Goal: Navigation & Orientation: Find specific page/section

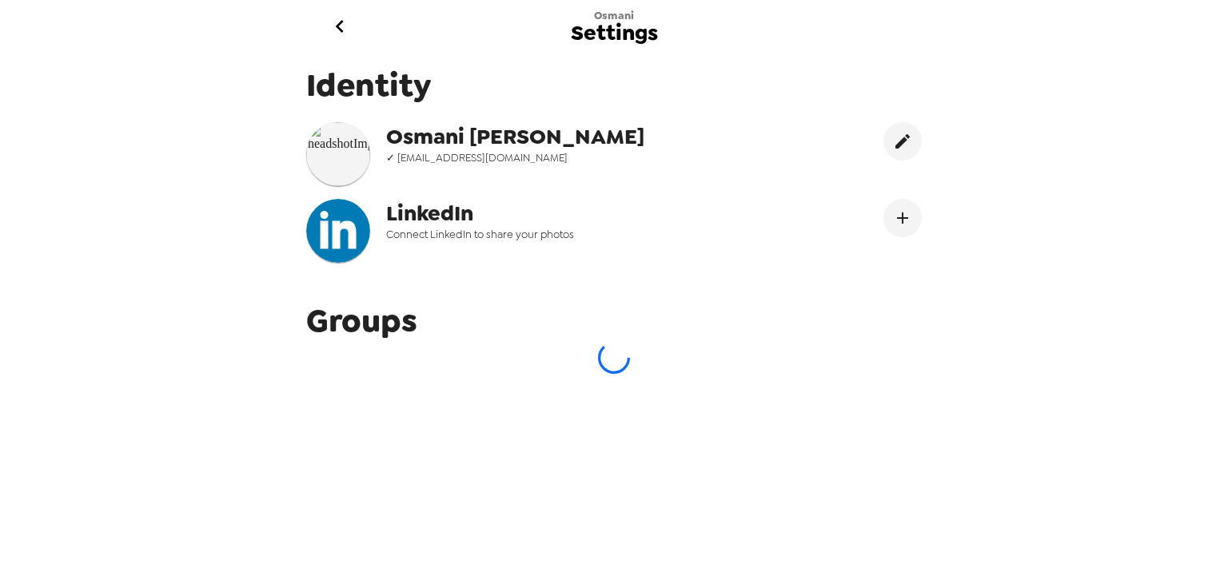
click at [496, 160] on span "✓ [EMAIL_ADDRESS][DOMAIN_NAME]" at bounding box center [547, 158] width 323 height 14
click at [348, 146] on img at bounding box center [338, 154] width 64 height 64
click at [339, 29] on icon "go back" at bounding box center [339, 26] width 8 height 13
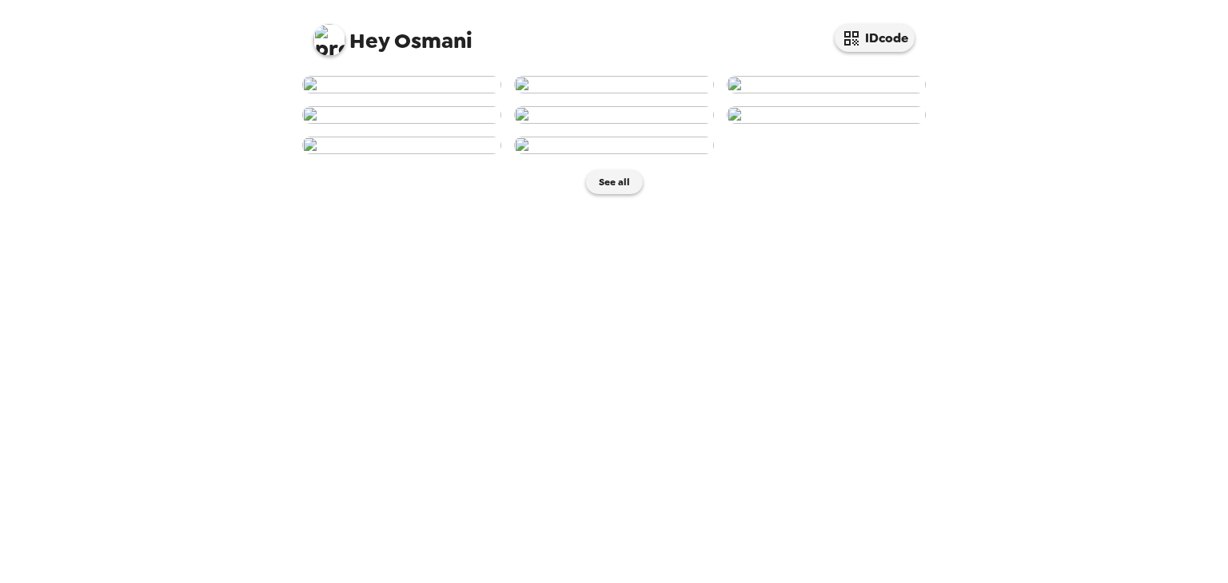
click at [432, 94] on img at bounding box center [401, 85] width 199 height 18
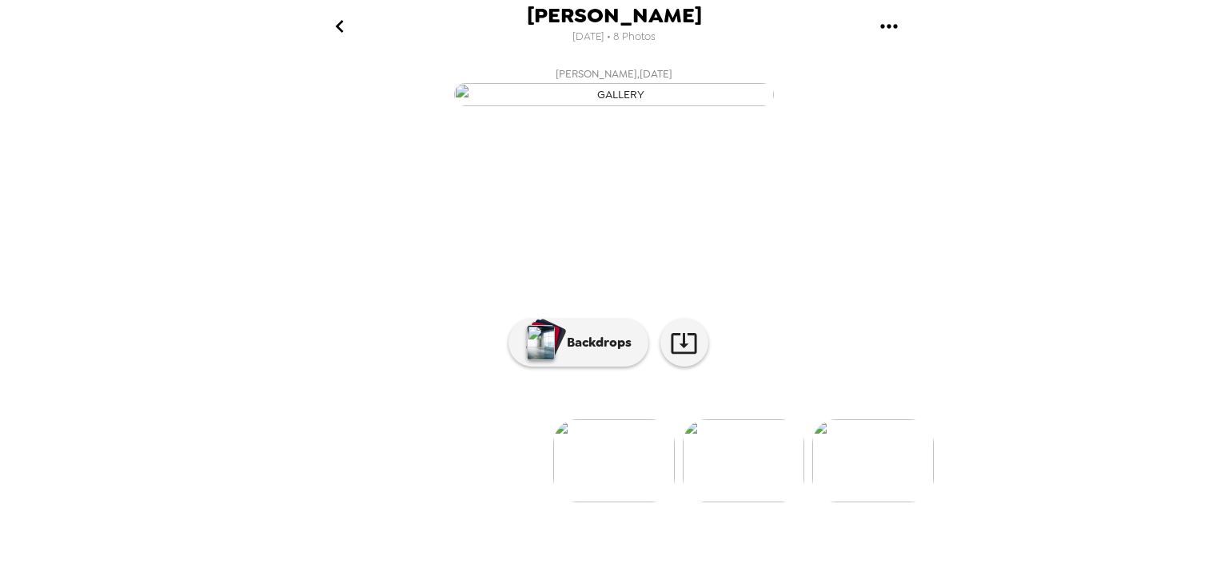
scroll to position [108, 0]
click at [606, 352] on p "Backdrops" at bounding box center [595, 342] width 73 height 19
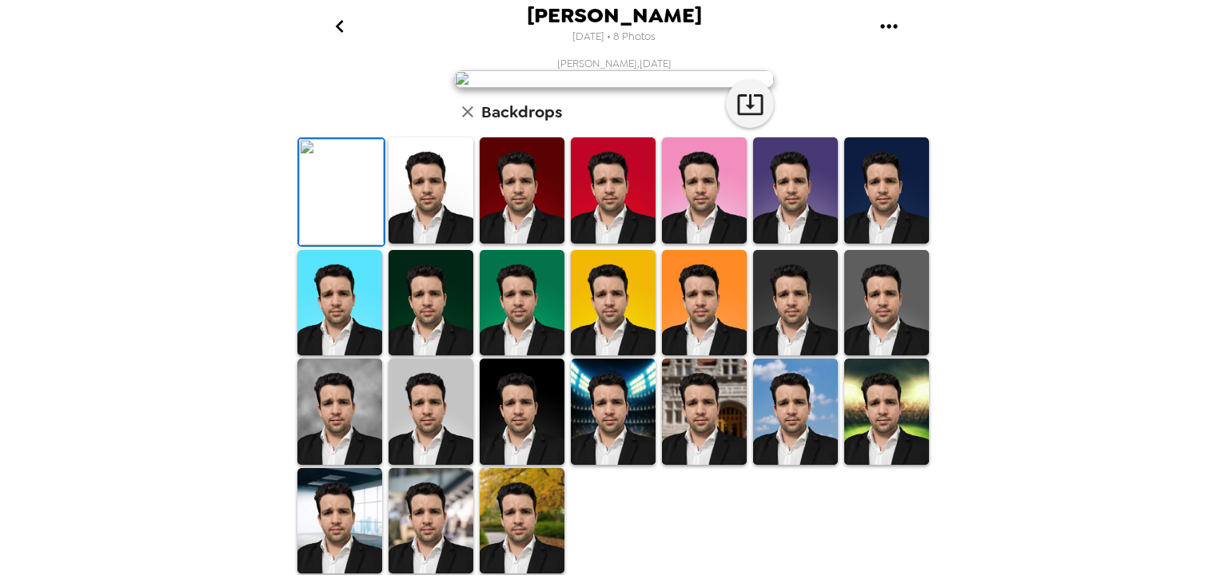
scroll to position [387, 0]
click at [447, 402] on img at bounding box center [430, 412] width 85 height 106
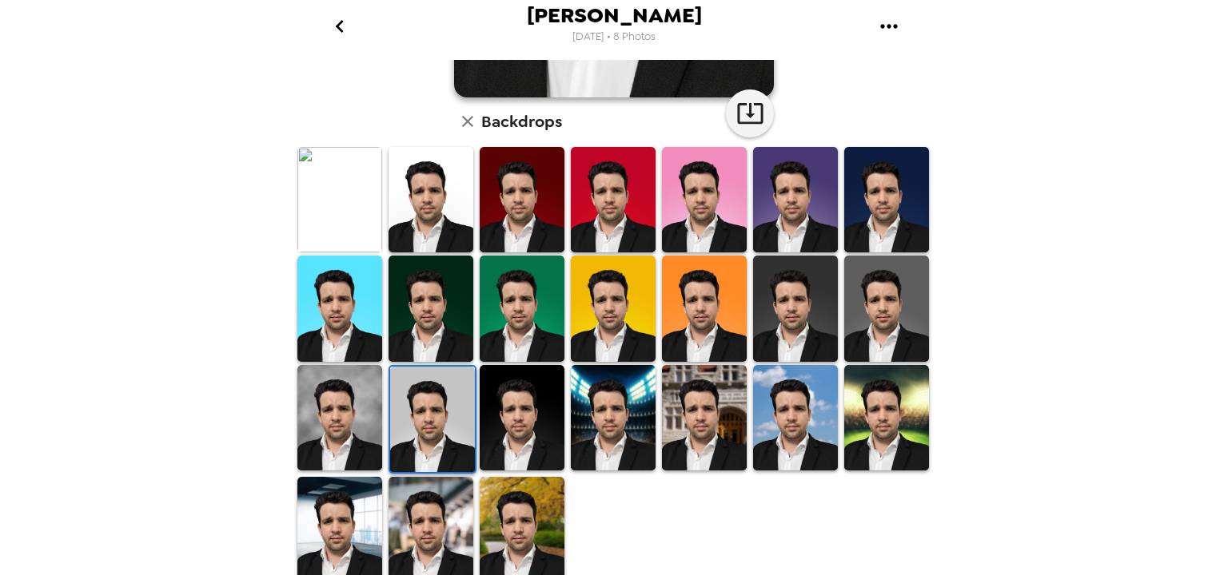
click at [710, 313] on img at bounding box center [704, 309] width 85 height 106
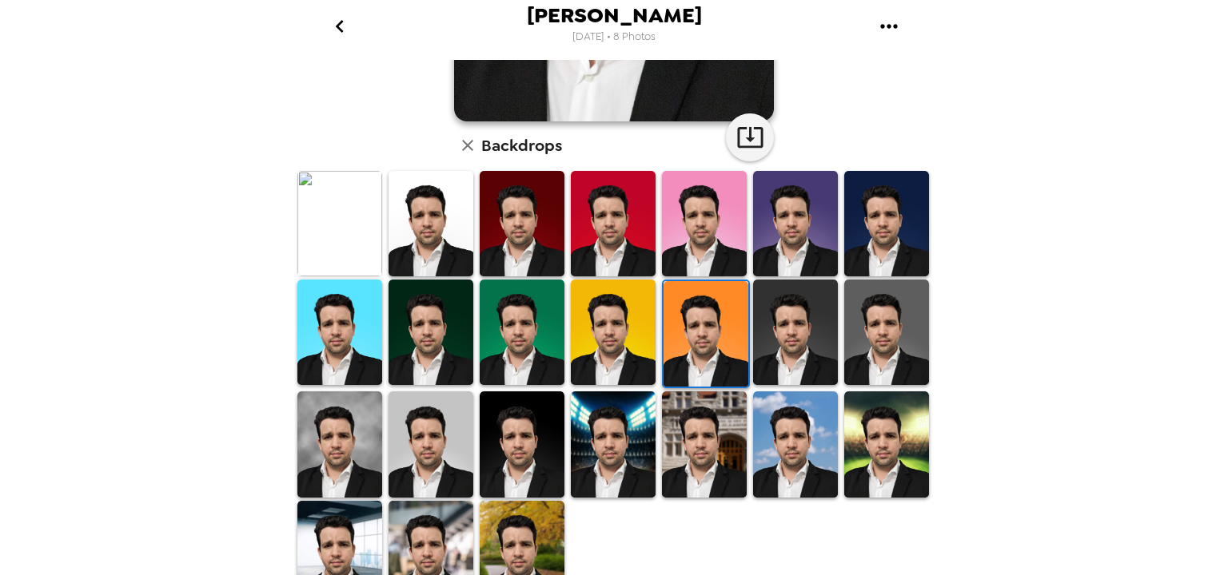
scroll to position [387, 0]
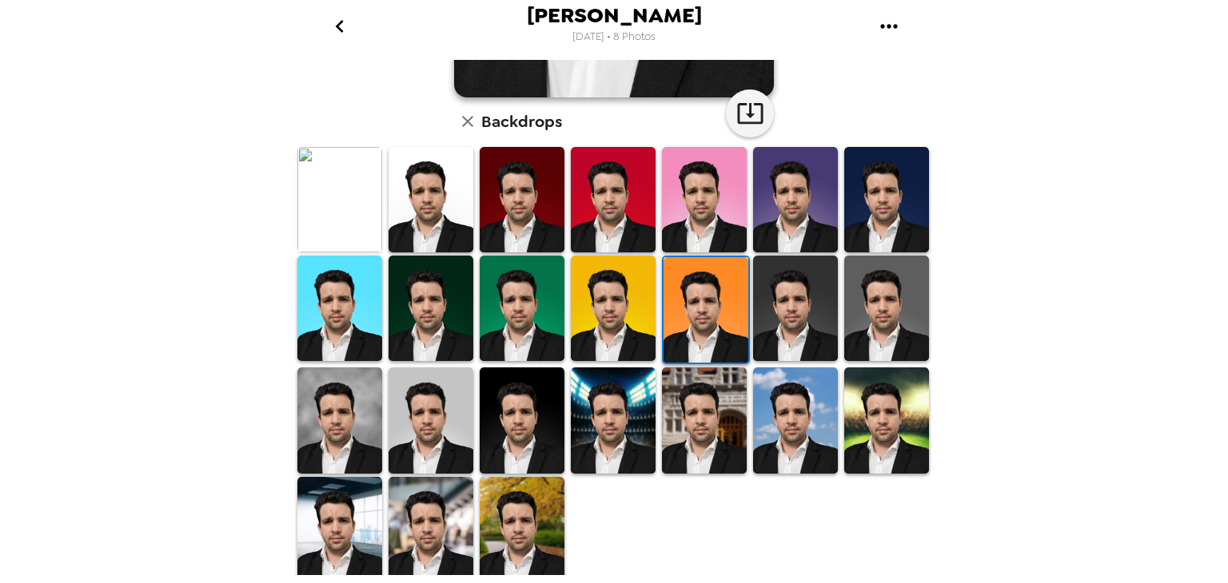
click at [371, 518] on img at bounding box center [339, 529] width 85 height 105
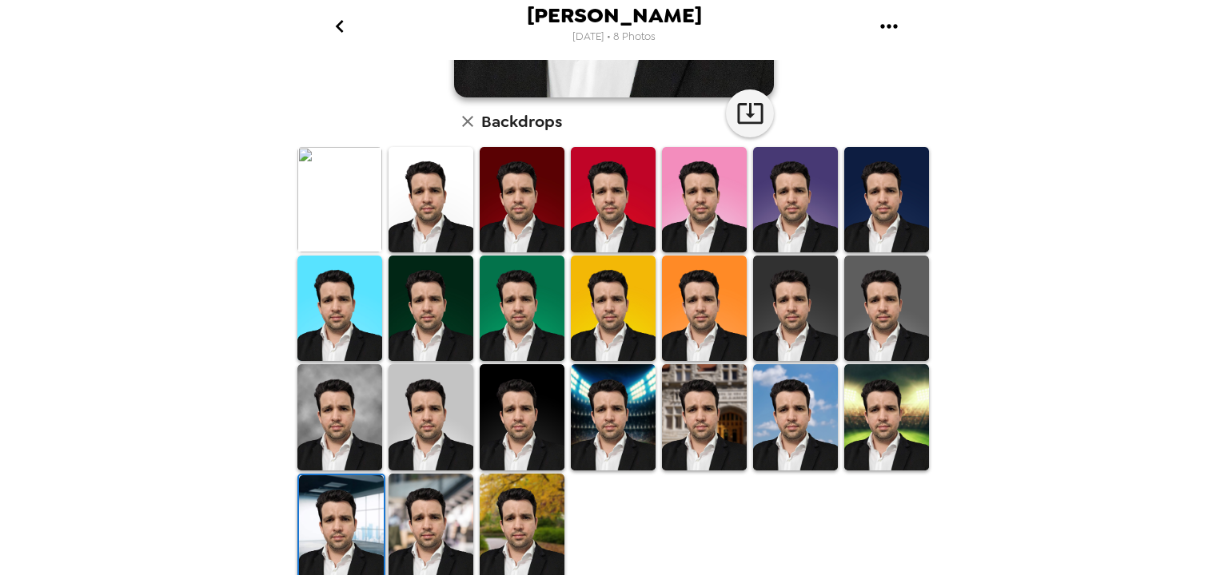
click at [444, 515] on img at bounding box center [430, 526] width 85 height 105
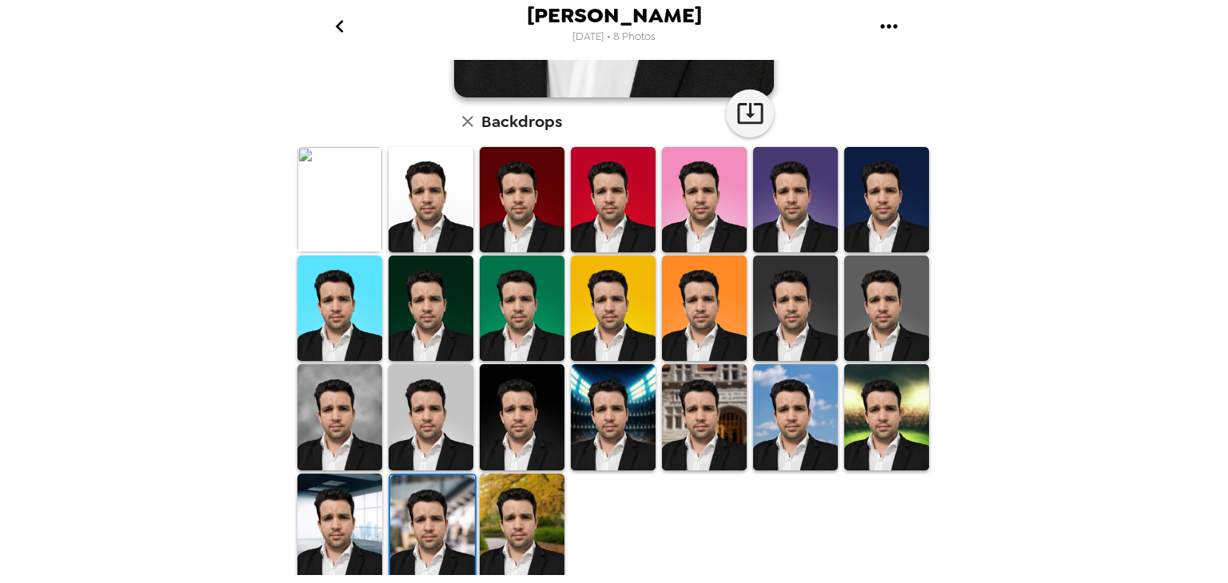
click at [412, 215] on img at bounding box center [430, 199] width 85 height 105
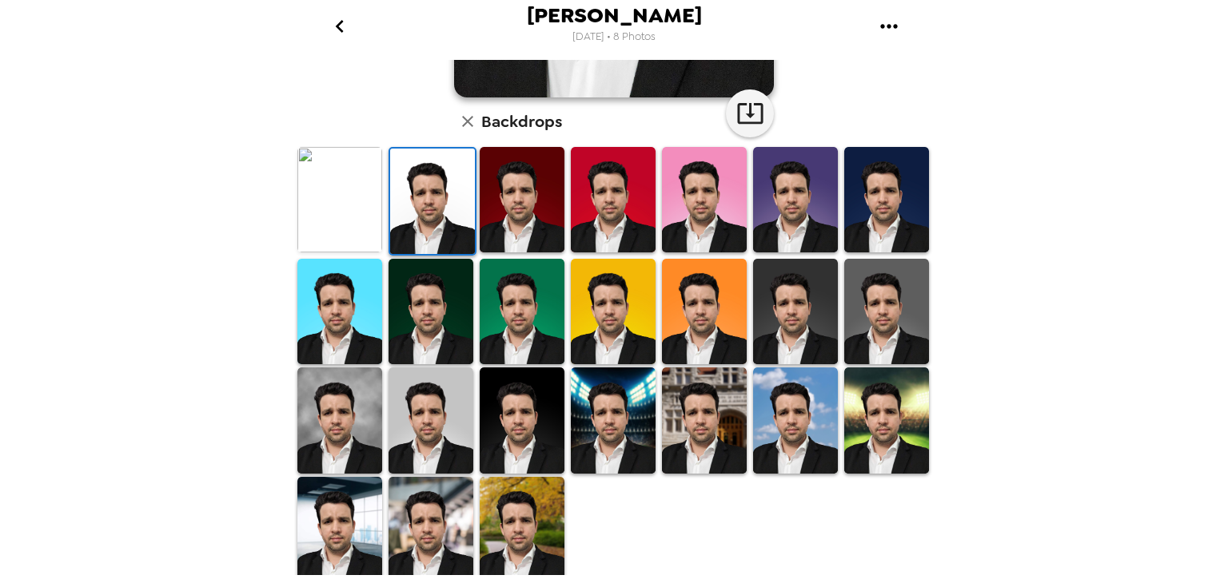
click at [668, 311] on img at bounding box center [704, 311] width 85 height 105
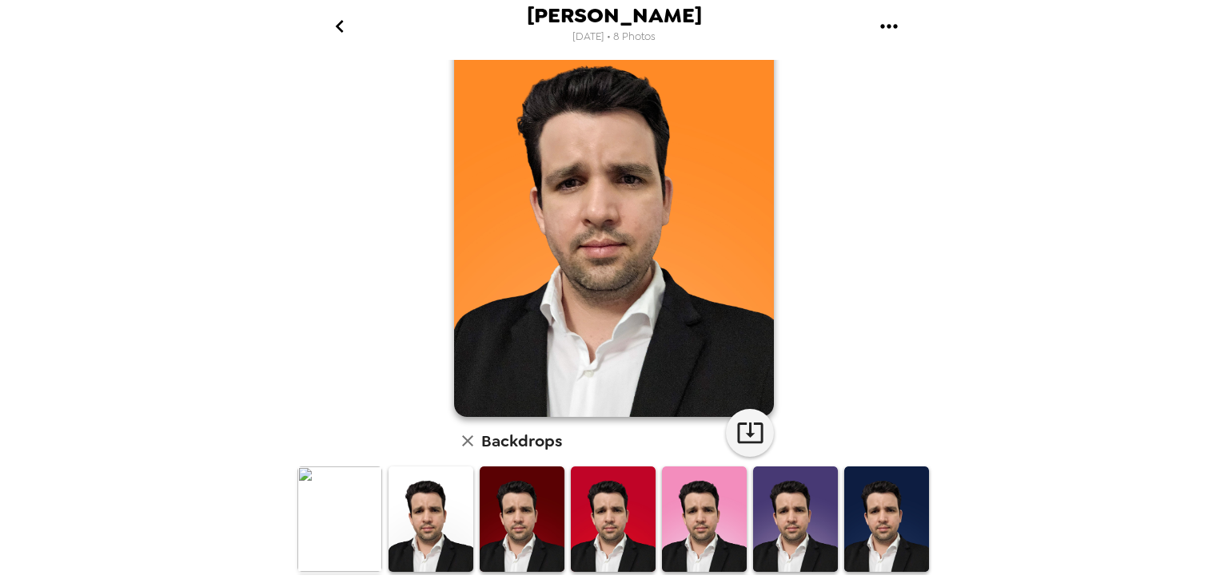
scroll to position [0, 0]
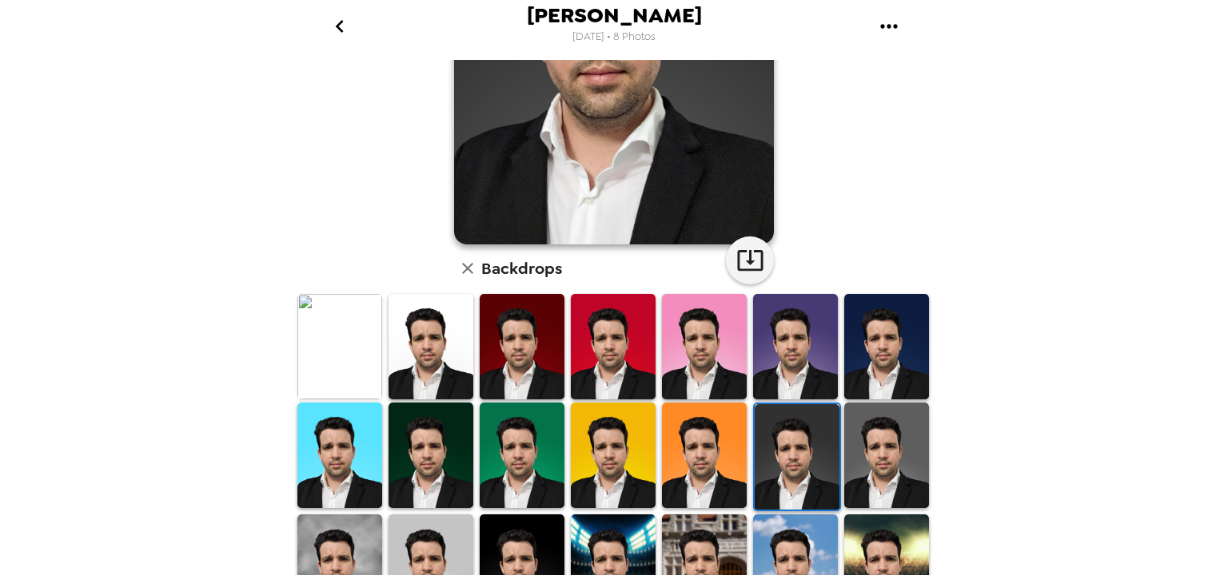
scroll to position [320, 0]
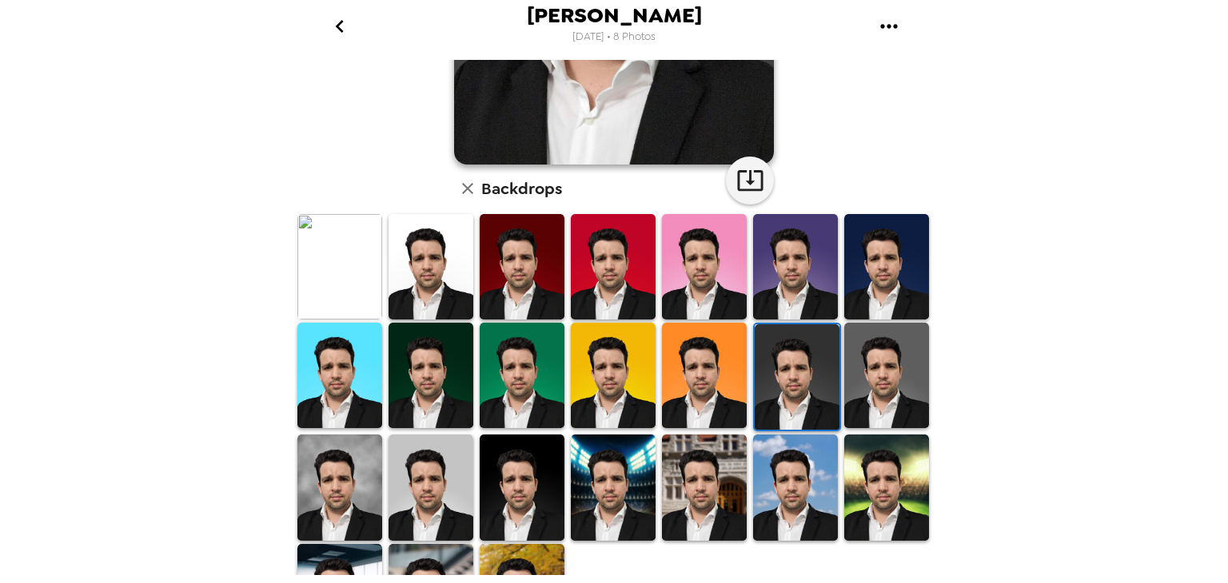
drag, startPoint x: 454, startPoint y: 488, endPoint x: 779, endPoint y: 400, distance: 336.9
click at [454, 488] on img at bounding box center [430, 487] width 85 height 105
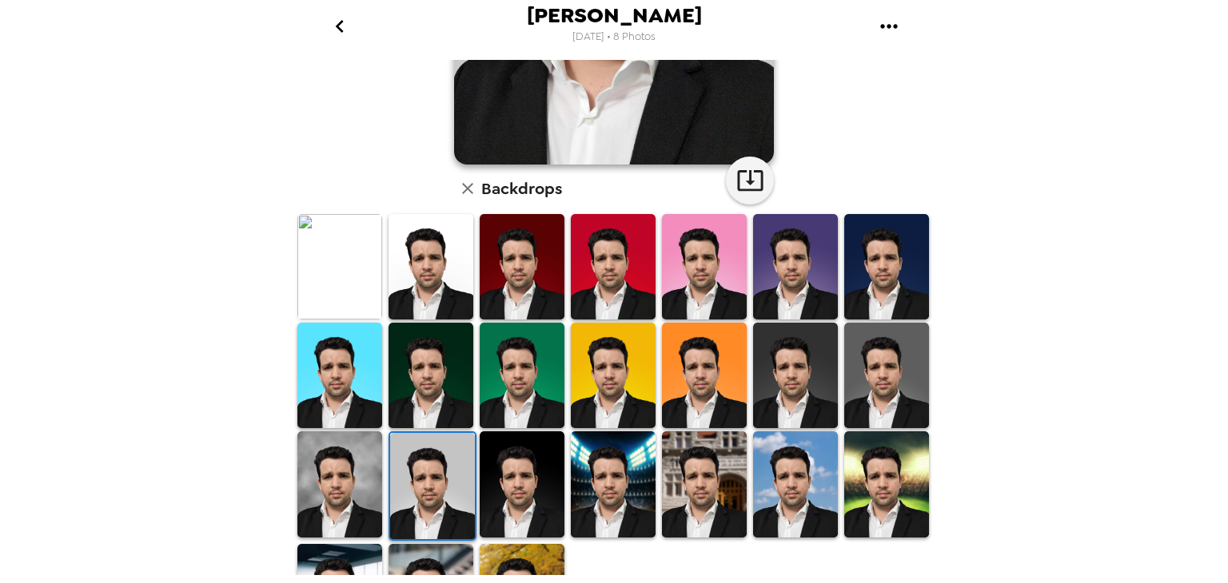
scroll to position [387, 0]
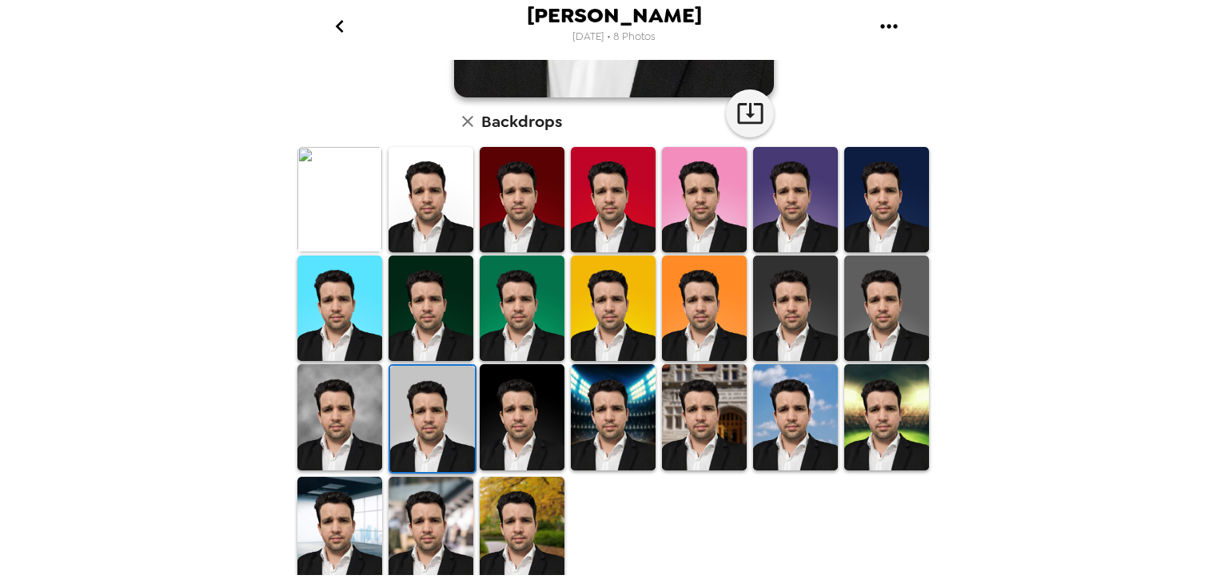
click at [535, 416] on img at bounding box center [522, 416] width 85 height 105
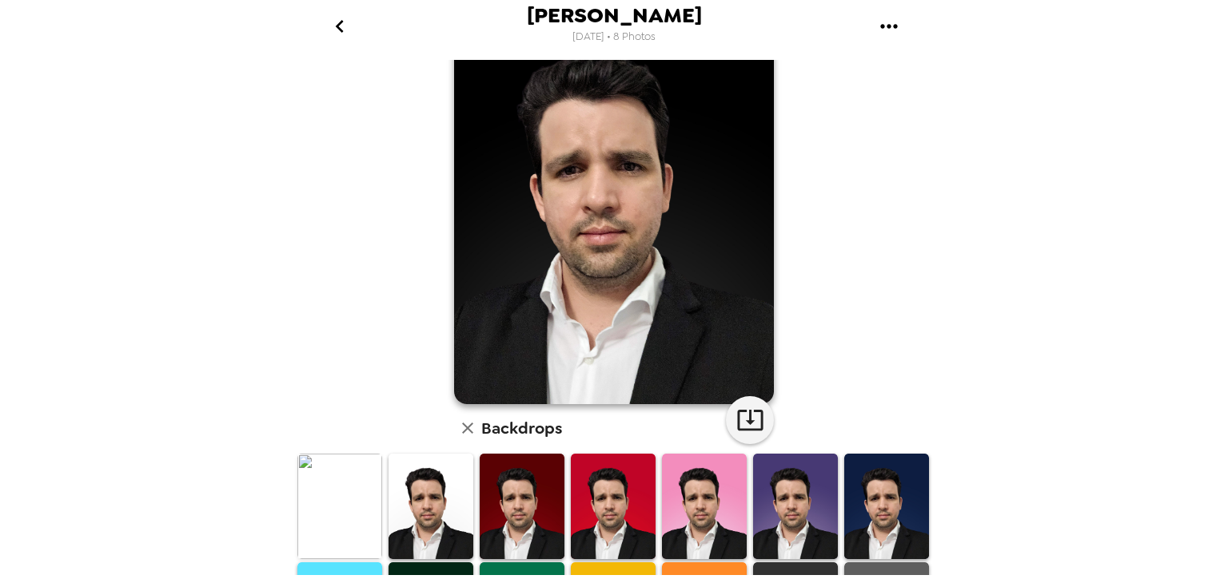
scroll to position [160, 0]
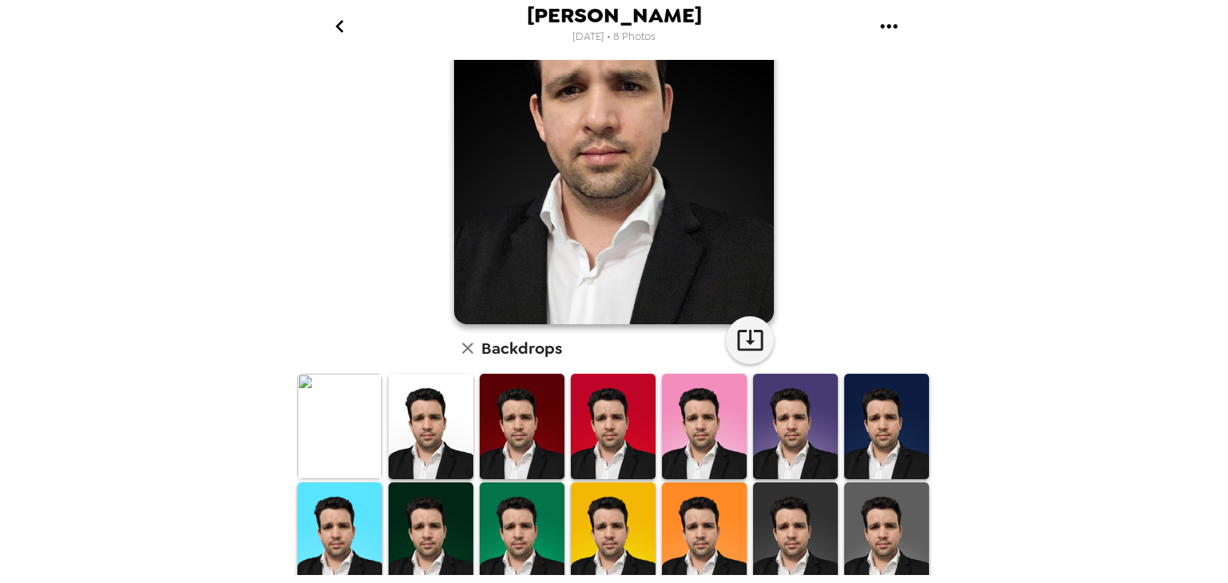
click at [769, 416] on img at bounding box center [795, 426] width 85 height 105
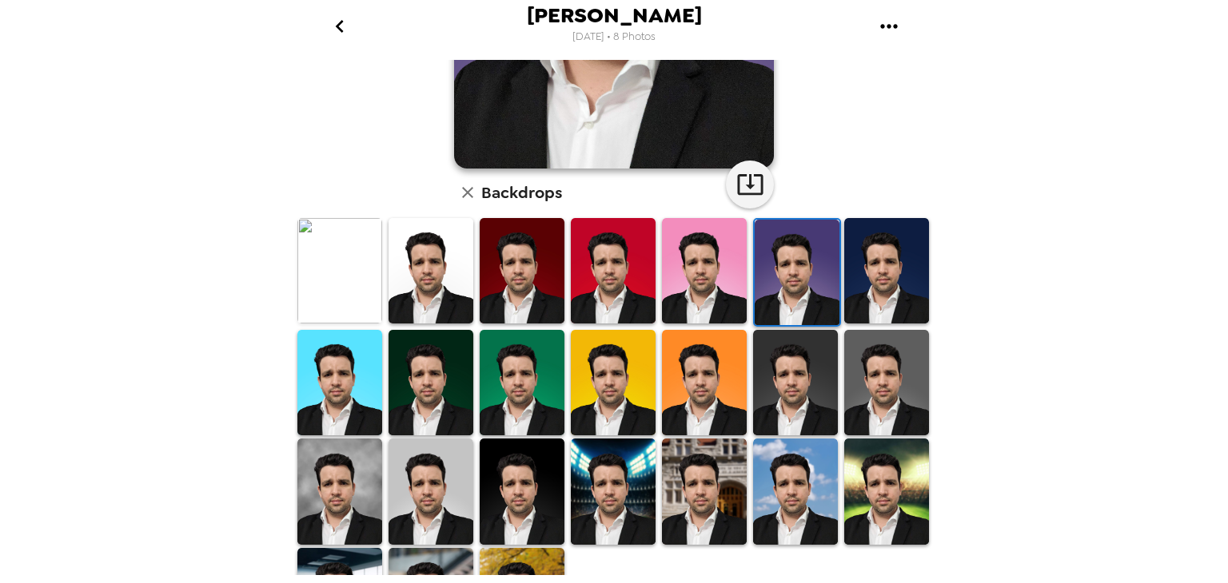
scroll to position [387, 0]
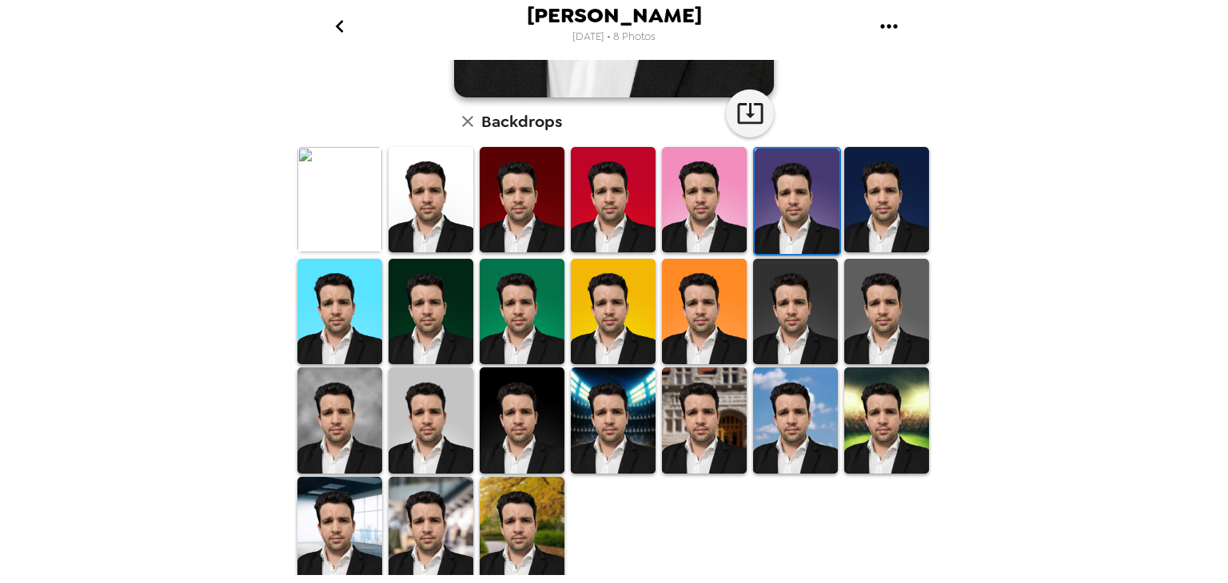
drag, startPoint x: 892, startPoint y: 429, endPoint x: 668, endPoint y: 404, distance: 225.2
click at [892, 429] on img at bounding box center [886, 420] width 85 height 105
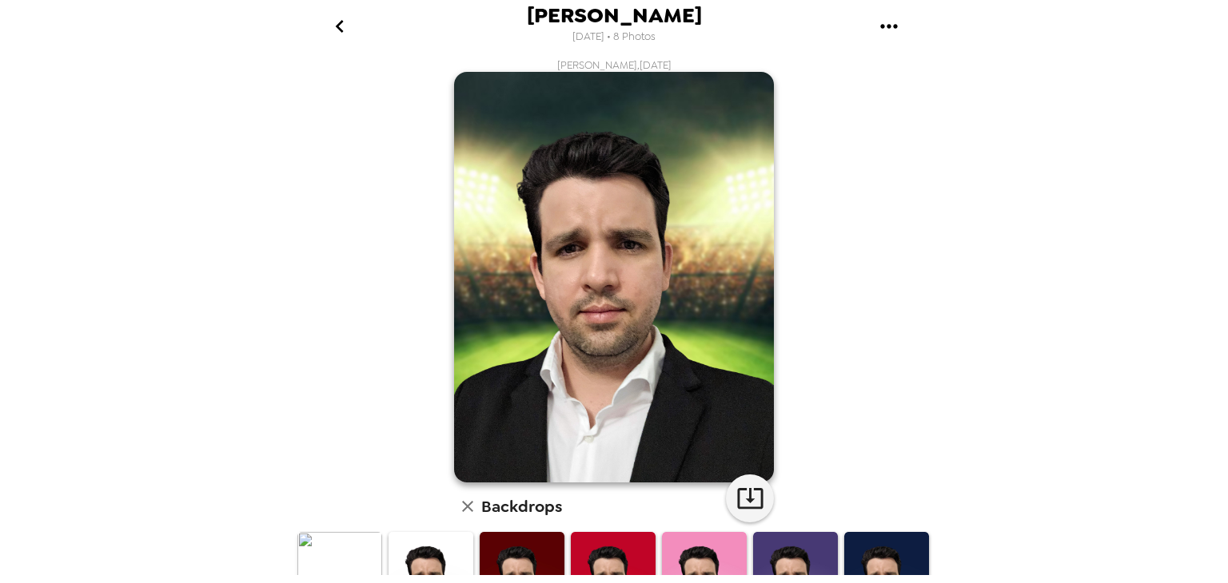
scroll to position [0, 0]
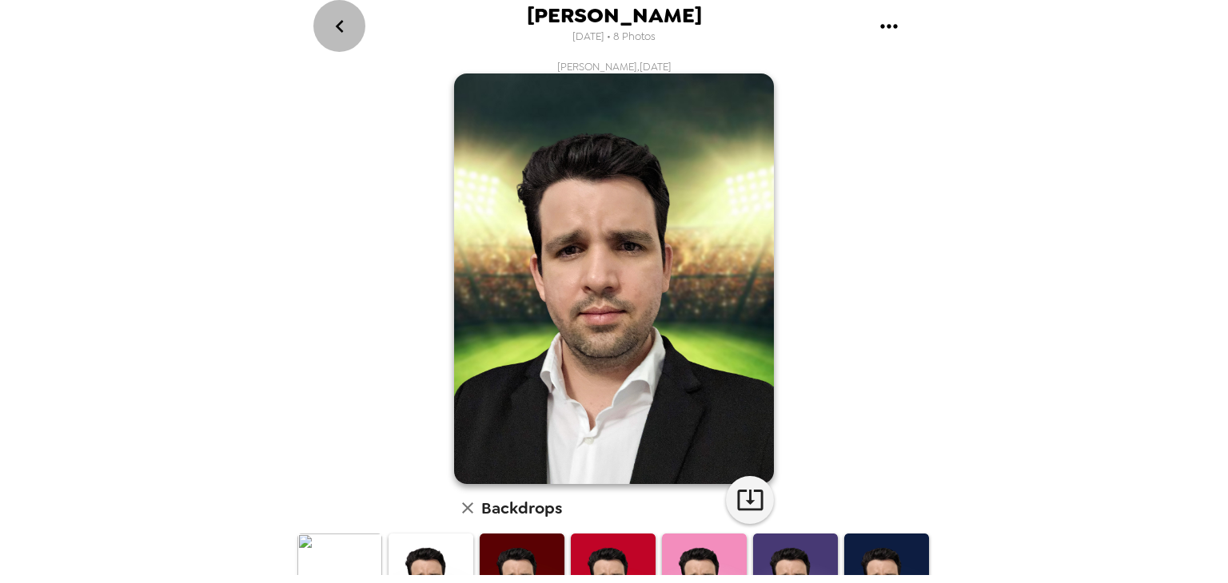
click at [339, 24] on icon "go back" at bounding box center [339, 26] width 8 height 13
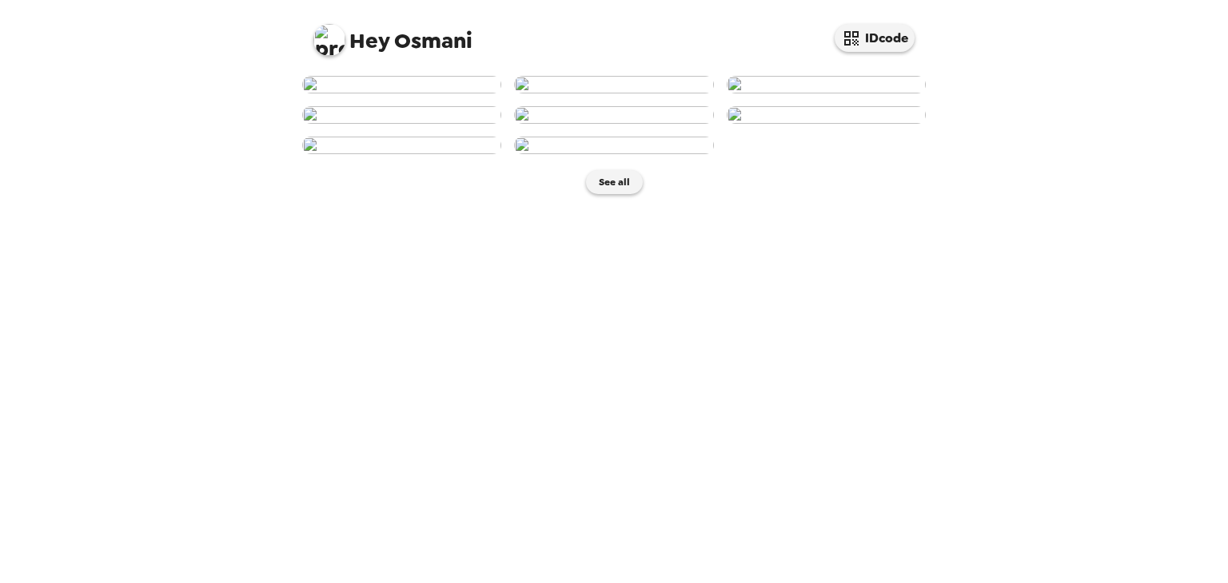
click at [868, 94] on img at bounding box center [825, 85] width 199 height 18
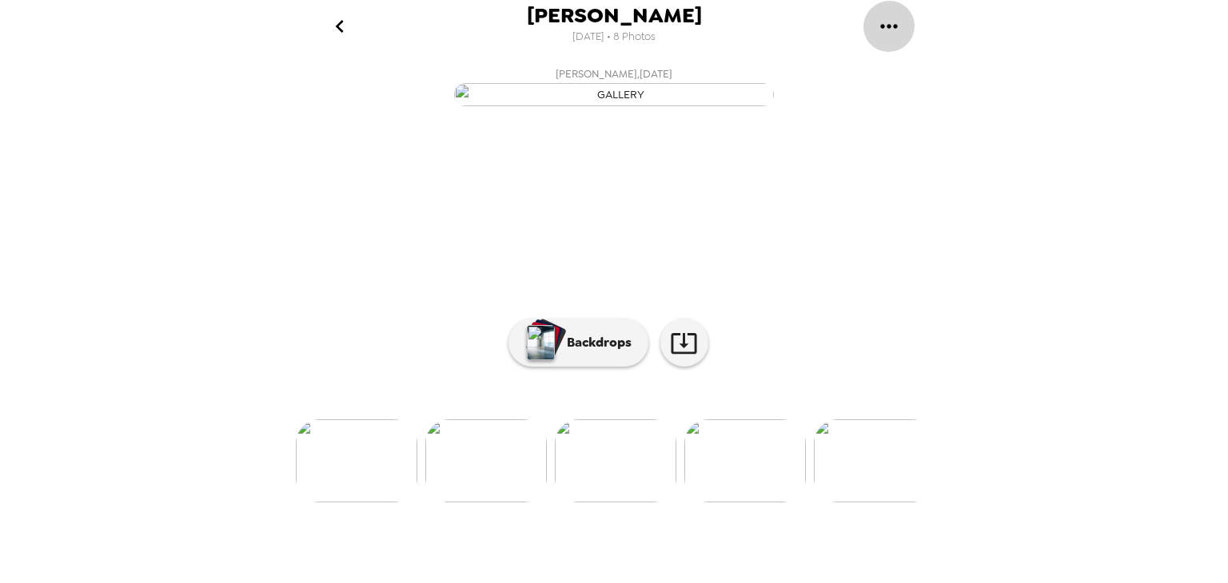
click at [887, 25] on icon "gallery menu" at bounding box center [888, 26] width 17 height 4
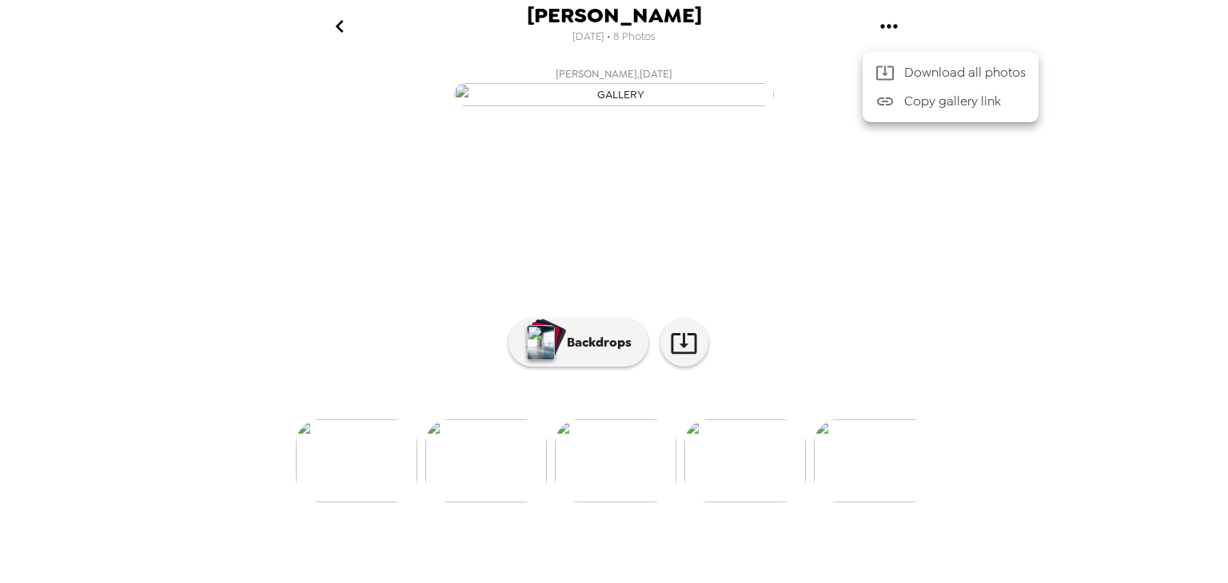
click at [337, 25] on div at bounding box center [614, 291] width 1228 height 583
click at [337, 26] on icon "go back" at bounding box center [339, 26] width 8 height 13
